Goal: Task Accomplishment & Management: Complete application form

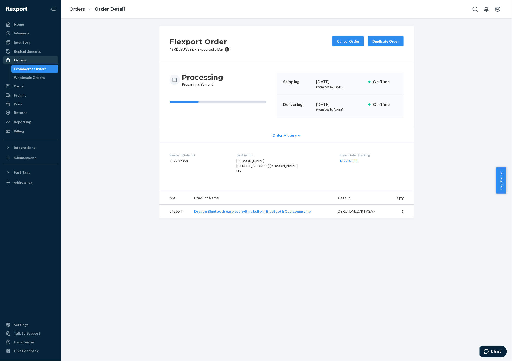
drag, startPoint x: 22, startPoint y: 62, endPoint x: 55, endPoint y: 56, distance: 33.0
click at [22, 62] on div "Orders" at bounding box center [20, 60] width 12 height 5
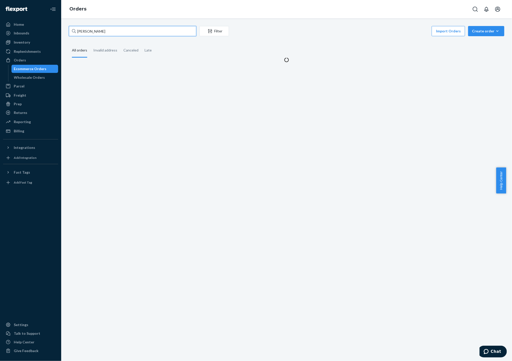
click at [113, 31] on input "[PERSON_NAME]" at bounding box center [133, 31] width 128 height 10
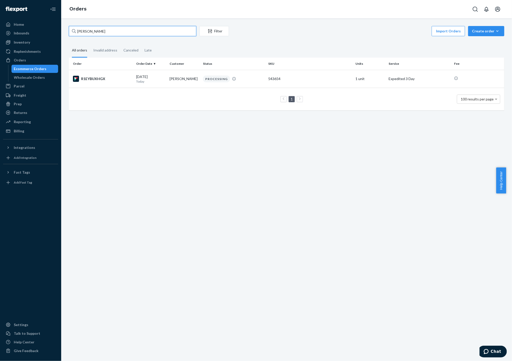
click at [113, 31] on input "[PERSON_NAME]" at bounding box center [133, 31] width 128 height 10
paste input "[EMAIL_ADDRESS][DOMAIN_NAME]"
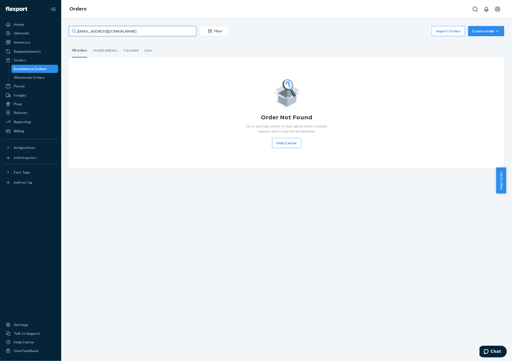
type input "[EMAIL_ADDRESS][DOMAIN_NAME]"
click at [177, 147] on div "Order Not Found Go to our help center to learn about some common reasons why it…" at bounding box center [287, 113] width 428 height 70
click at [486, 29] on div "Create order" at bounding box center [486, 31] width 29 height 5
click at [479, 42] on span "Ecommerce order" at bounding box center [490, 44] width 32 height 4
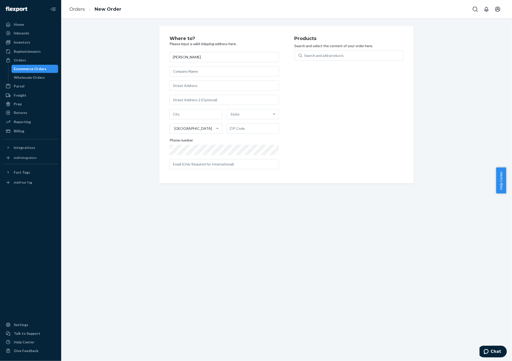
type input "[PERSON_NAME]"
click at [198, 84] on input "text" at bounding box center [224, 86] width 109 height 10
paste input "[STREET_ADDRESS]"
click at [179, 79] on div "[PERSON_NAME] [STREET_ADDRESS] Canada Street1 cannot exceed 35 characters [GEOG…" at bounding box center [224, 114] width 109 height 124
click at [179, 84] on input "[STREET_ADDRESS]" at bounding box center [224, 86] width 109 height 10
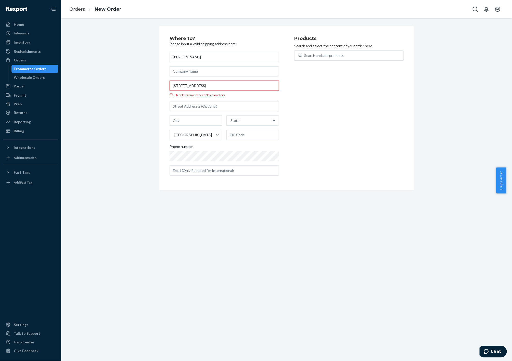
click at [179, 84] on input "[STREET_ADDRESS]" at bounding box center [224, 86] width 109 height 10
paste input "text"
type input "[STREET_ADDRESS]"
click at [127, 124] on div "Where to? Please input a valid shipping address here. [PERSON_NAME] [STREET_ADD…" at bounding box center [287, 105] width 444 height 158
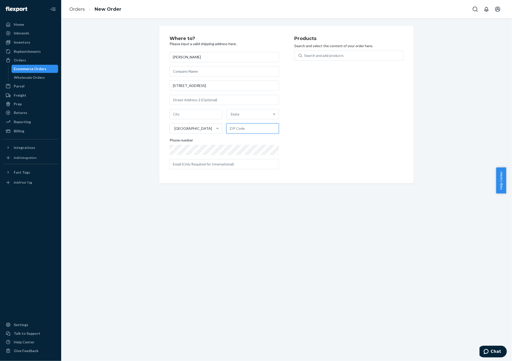
click at [242, 127] on input "text" at bounding box center [253, 129] width 53 height 10
paste input "Y0B 1C0"
type input "Y0B 1C0"
click at [322, 120] on div "Products Search and select the content of your order here. Search and add produ…" at bounding box center [349, 108] width 109 height 144
click at [188, 85] on input "[STREET_ADDRESS]" at bounding box center [224, 86] width 109 height 10
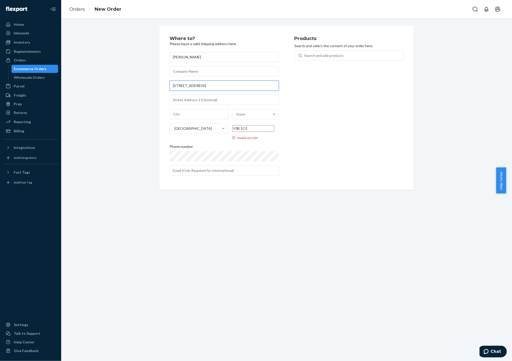
click at [188, 85] on input "[STREET_ADDRESS]" at bounding box center [224, 86] width 109 height 10
paste input "Carmacks YT Y0B 1C0 [GEOGRAPHIC_DATA]"
drag, startPoint x: 204, startPoint y: 87, endPoint x: 217, endPoint y: 86, distance: 12.8
click at [217, 86] on input "[STREET_ADDRESS]" at bounding box center [224, 86] width 109 height 10
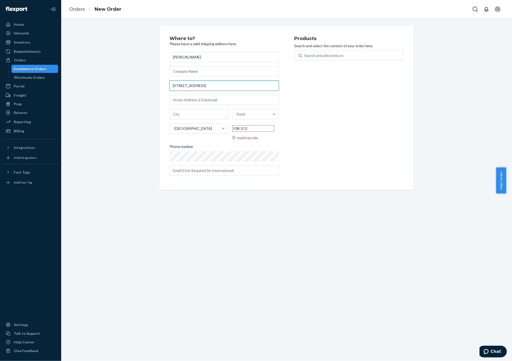
type input "[STREET_ADDRESS]"
click at [253, 130] on input "Y0B 1C0" at bounding box center [254, 128] width 42 height 7
click at [243, 113] on div "State" at bounding box center [251, 114] width 37 height 10
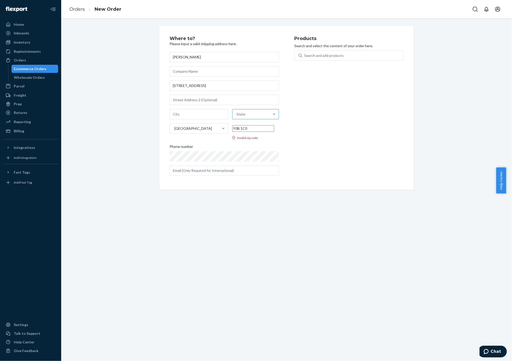
click at [237, 113] on input "State" at bounding box center [237, 114] width 1 height 5
click at [121, 132] on div "Where to? Please input a valid shipping address here. [PERSON_NAME] [STREET_ADD…" at bounding box center [287, 110] width 444 height 169
click at [24, 63] on div "Orders" at bounding box center [31, 60] width 54 height 7
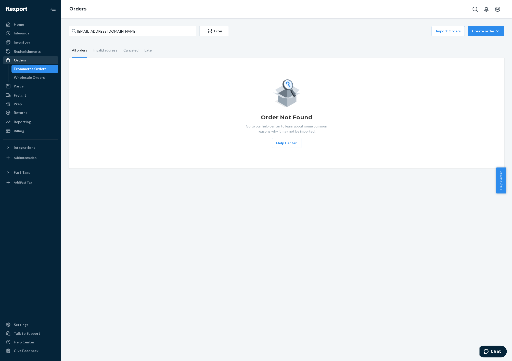
click at [24, 63] on div "Orders" at bounding box center [31, 60] width 54 height 7
click at [480, 30] on div "Create order" at bounding box center [486, 31] width 29 height 5
click at [478, 42] on span "Ecommerce order" at bounding box center [490, 44] width 32 height 4
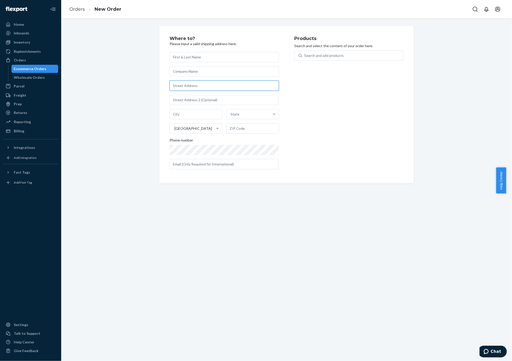
click at [198, 87] on input "text" at bounding box center [224, 86] width 109 height 10
paste input "Y0B 1C0"
type input "Y0B 1C0"
click at [248, 130] on input "text" at bounding box center [253, 129] width 53 height 10
paste input "Y0B 1C0"
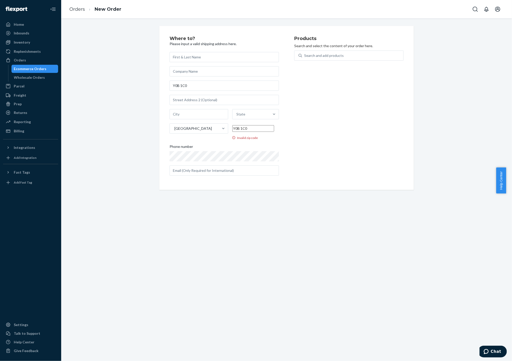
type input "Y0B 1C0"
click at [185, 84] on input "Y0B 1C0" at bounding box center [224, 86] width 109 height 10
paste input "[STREET_ADDRESS]"
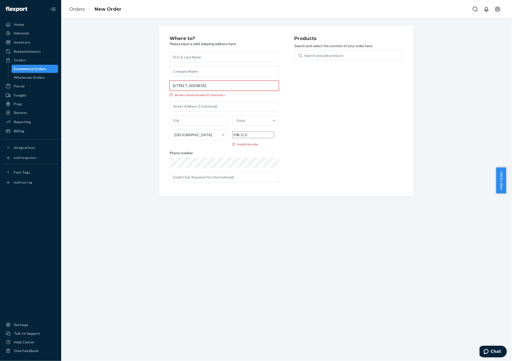
type input "[STREET_ADDRESS]"
click at [223, 97] on div "Street1 cannot exceed 35 characters" at bounding box center [224, 95] width 109 height 4
click at [223, 91] on input "[STREET_ADDRESS]" at bounding box center [224, 86] width 109 height 10
drag, startPoint x: 236, startPoint y: 86, endPoint x: 253, endPoint y: 87, distance: 16.7
click at [253, 87] on input "[STREET_ADDRESS]" at bounding box center [224, 86] width 109 height 10
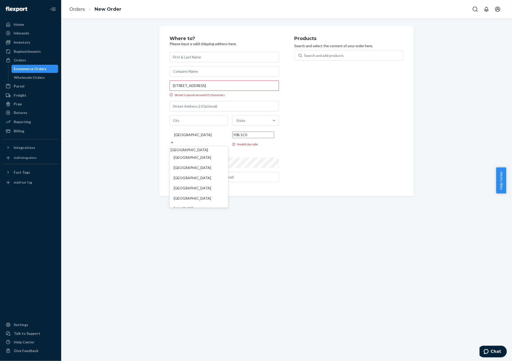
click at [202, 136] on div "[GEOGRAPHIC_DATA]" at bounding box center [199, 135] width 59 height 10
click at [174, 136] on input "option [GEOGRAPHIC_DATA] focused, 1 of 241. 241 results available. Use Up and D…" at bounding box center [174, 134] width 1 height 5
type input "CA"
click at [188, 188] on div "[GEOGRAPHIC_DATA]" at bounding box center [199, 193] width 57 height 10
click at [179, 138] on input "CA" at bounding box center [176, 134] width 5 height 5
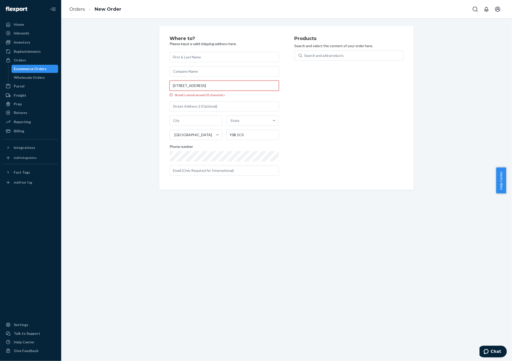
click at [184, 86] on input "[STREET_ADDRESS]" at bounding box center [224, 86] width 109 height 10
paste input "Carmacks"
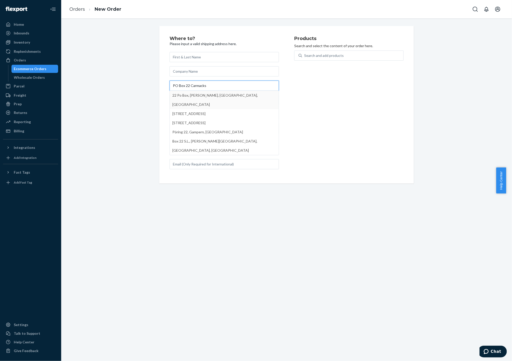
type input "PO Box 22 Carmacks"
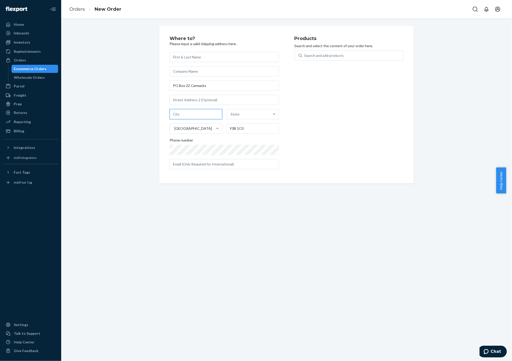
click at [193, 117] on input "text" at bounding box center [196, 114] width 53 height 10
click at [117, 132] on div "Where to? Please input a valid shipping address here. [STREET_ADDRESS] Phone nu…" at bounding box center [287, 105] width 444 height 158
click at [239, 127] on input "Y0B 1C0" at bounding box center [253, 129] width 53 height 10
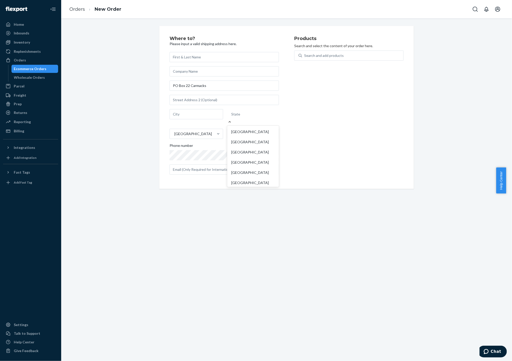
click at [239, 117] on div "State" at bounding box center [253, 114] width 52 height 10
click at [232, 117] on input "option Alberta focused, 1 of 13. 13 results available. Use Up and Down to choos…" at bounding box center [231, 114] width 1 height 5
type input "Y"
click at [238, 127] on div "Yukon" at bounding box center [253, 132] width 50 height 10
click at [234, 117] on input "Y" at bounding box center [232, 114] width 3 height 5
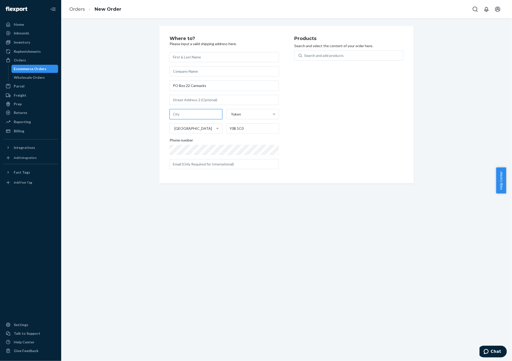
click at [181, 116] on input "text" at bounding box center [196, 114] width 53 height 10
paste input "Carmacks"
type input "Carmacks"
click at [196, 168] on input "text" at bounding box center [224, 164] width 109 height 10
paste input "[EMAIL_ADDRESS][DOMAIN_NAME]"
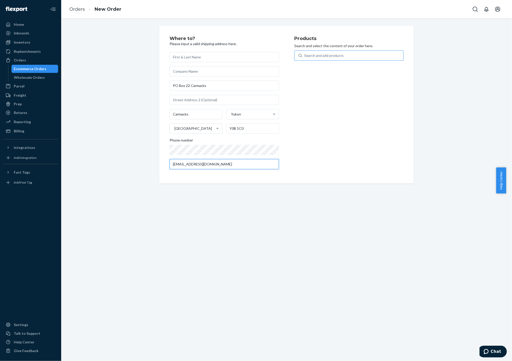
type input "[EMAIL_ADDRESS][DOMAIN_NAME]"
click at [324, 54] on div "Search and add products" at bounding box center [324, 55] width 40 height 5
click at [305, 54] on input "Search and add products" at bounding box center [304, 55] width 1 height 5
type input "DRA"
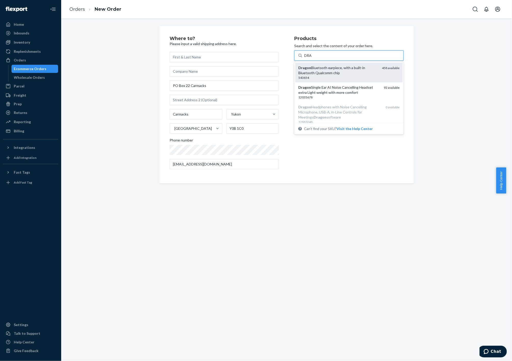
click at [339, 72] on div "Dragon Bluetooth earpiece, with a built-in Bluetooth Qualcomm chip" at bounding box center [339, 70] width 80 height 10
click at [312, 58] on input "DRA" at bounding box center [308, 55] width 8 height 5
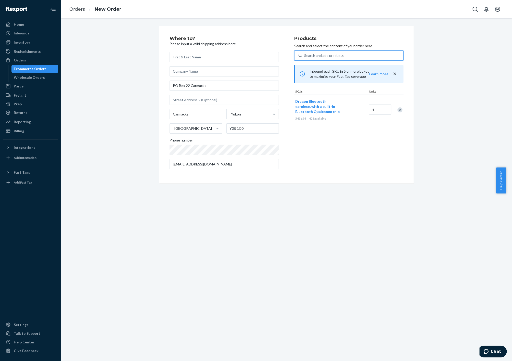
click at [341, 150] on div "Products Search and select the content of your order here. 0 results available.…" at bounding box center [349, 104] width 109 height 137
click at [183, 60] on input "text" at bounding box center [224, 57] width 109 height 10
paste input "[PERSON_NAME]"
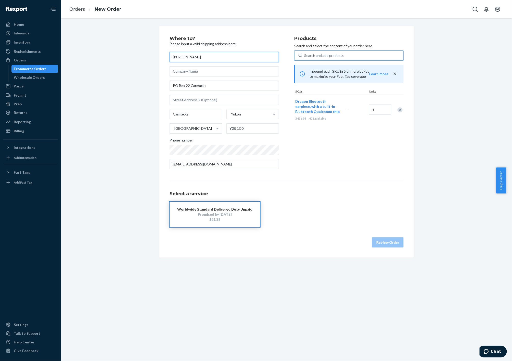
type input "[PERSON_NAME]"
click at [206, 221] on div "$21.38" at bounding box center [214, 219] width 75 height 5
click at [394, 245] on button "Review Order" at bounding box center [388, 243] width 32 height 10
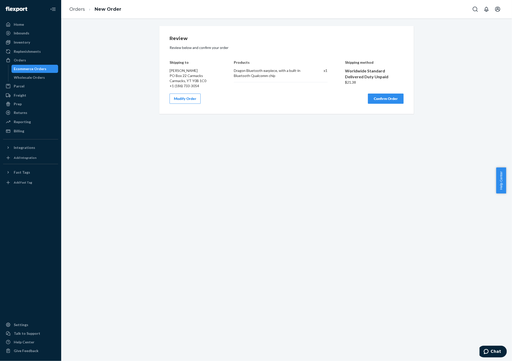
click at [388, 100] on button "Confirm Order" at bounding box center [386, 99] width 36 height 10
